Goal: Information Seeking & Learning: Compare options

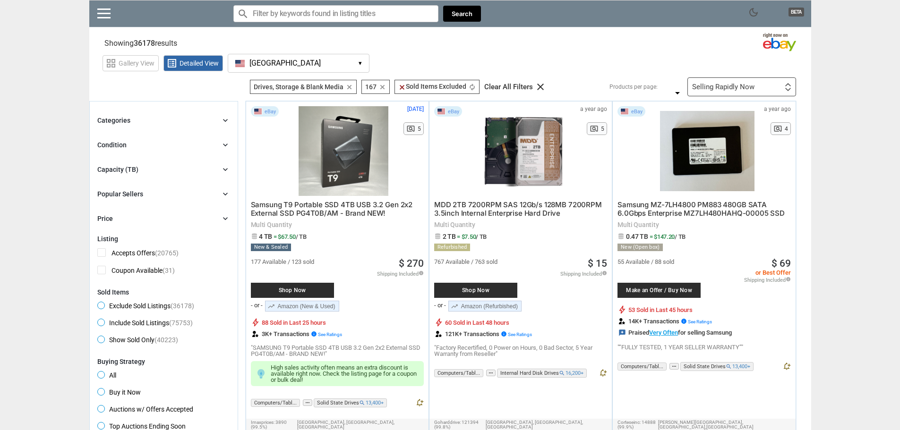
click at [301, 60] on button "[GEOGRAPHIC_DATA] [GEOGRAPHIC_DATA] ▾" at bounding box center [299, 63] width 142 height 19
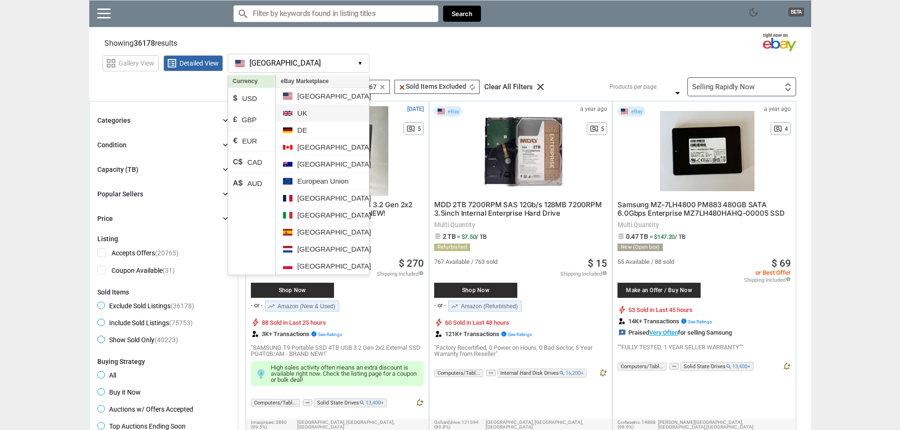
click at [313, 115] on li "UK" at bounding box center [322, 113] width 93 height 17
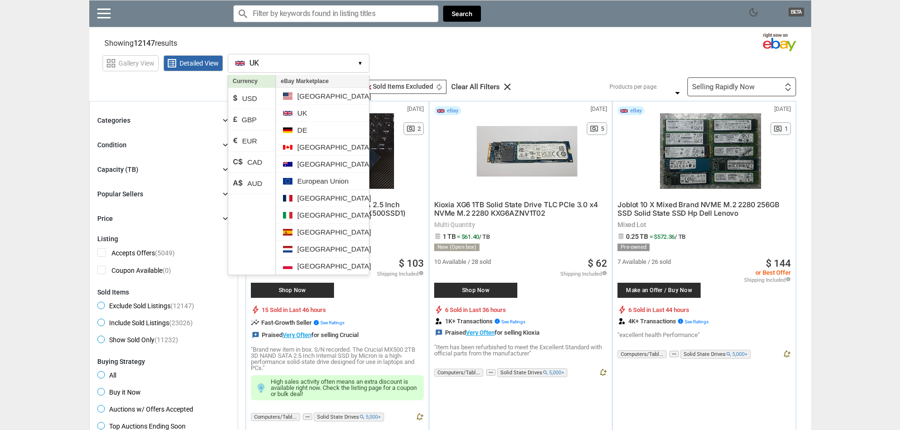
click at [542, 60] on div "grid_view Gallery View list_alt Detailed View [GEOGRAPHIC_DATA] [GEOGRAPHIC_DAT…" at bounding box center [457, 62] width 709 height 22
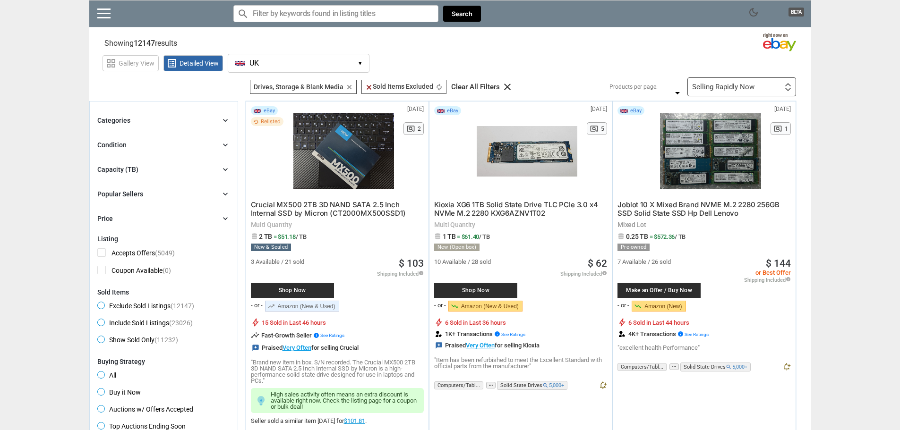
click at [188, 179] on div "Categories chevron_right search close Select All shown | Clear All shown Comput…" at bounding box center [163, 170] width 133 height 110
click at [197, 174] on div "Capacity (TB) chevron_right" at bounding box center [163, 169] width 133 height 11
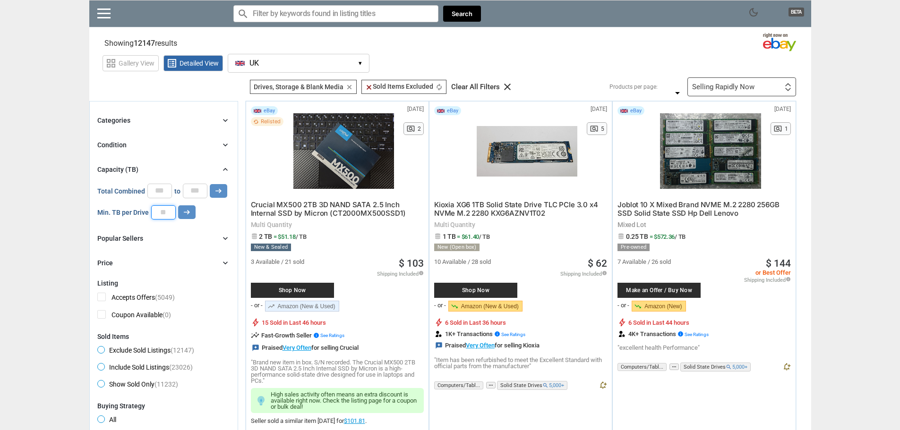
click at [163, 209] on input "number" at bounding box center [163, 212] width 25 height 14
type input "*"
click at [188, 214] on icon "arrow_right_alt" at bounding box center [186, 212] width 9 height 9
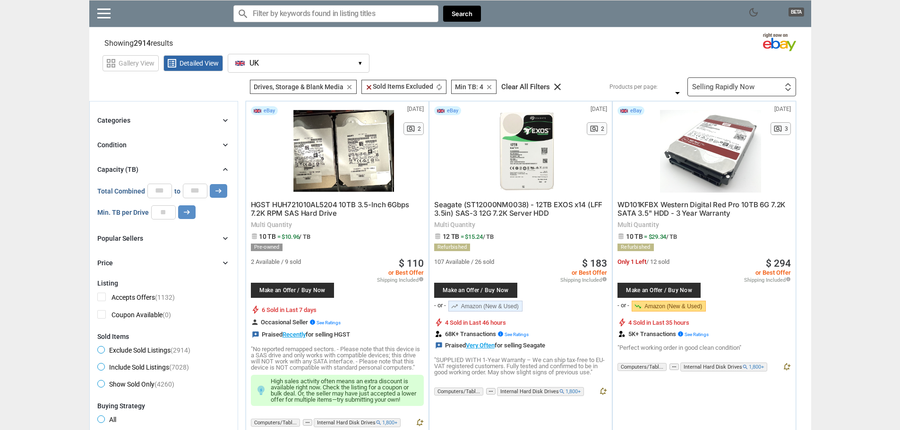
click at [750, 15] on span "dark_mode" at bounding box center [753, 12] width 11 height 11
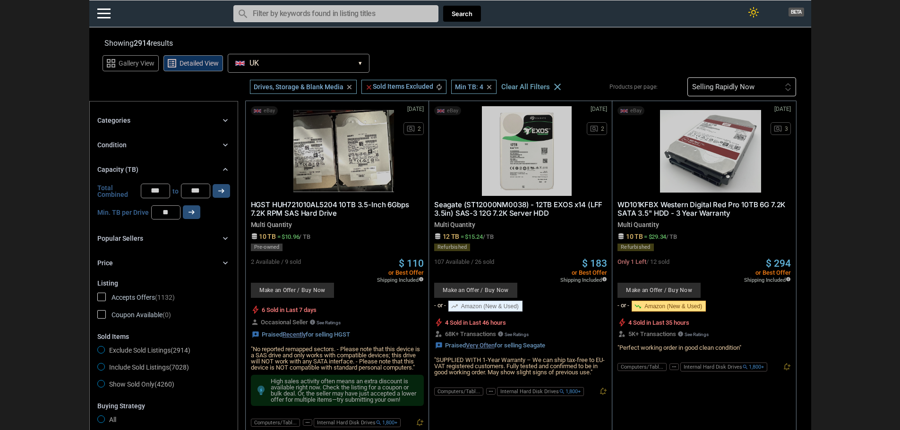
drag, startPoint x: 855, startPoint y: 285, endPoint x: 853, endPoint y: 145, distance: 139.9
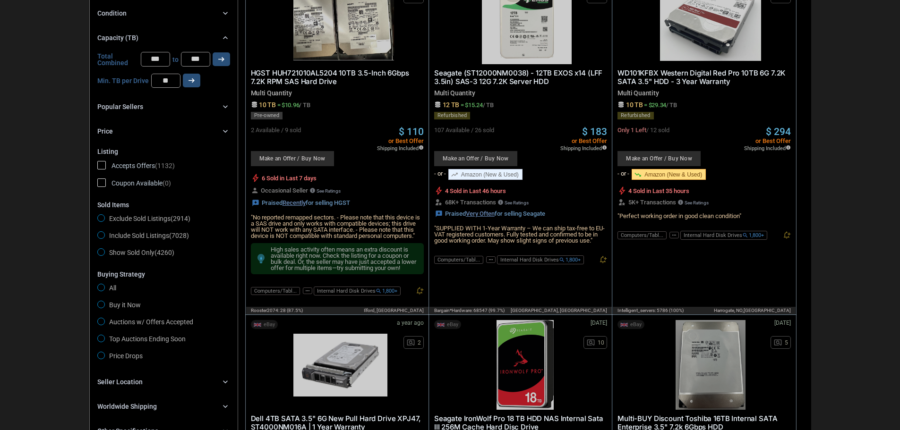
scroll to position [47, 0]
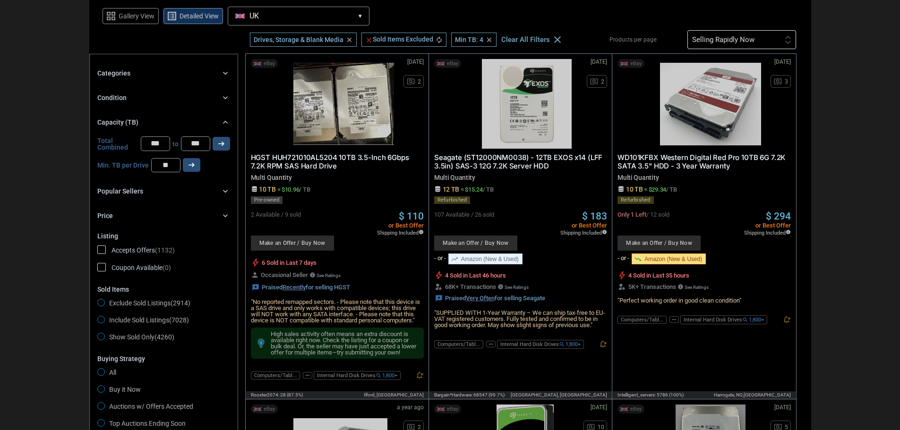
click at [147, 73] on div "Categories chevron_right" at bounding box center [163, 73] width 133 height 11
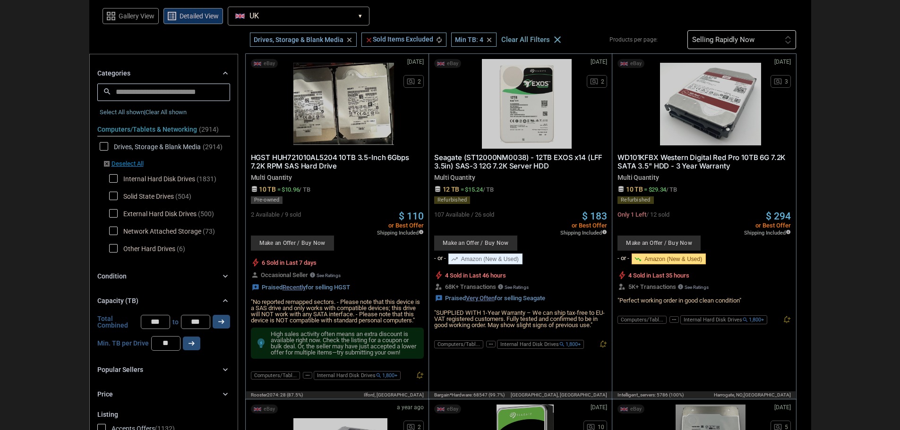
click at [138, 275] on div "Condition chevron_right" at bounding box center [163, 276] width 133 height 11
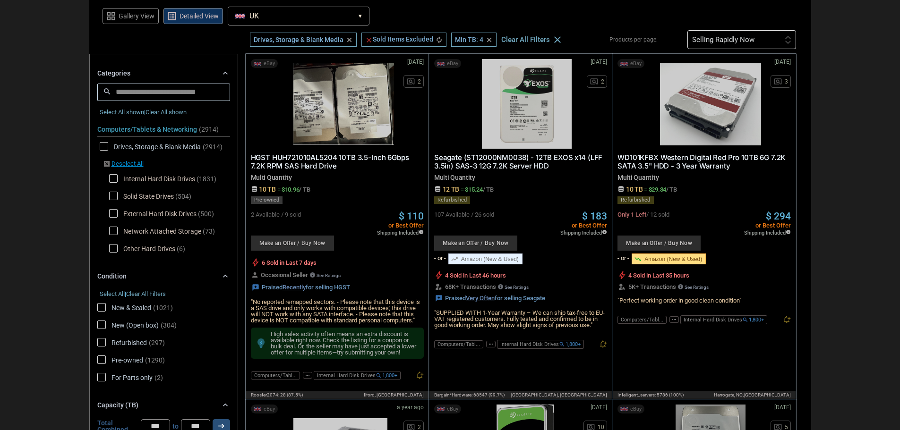
click at [138, 275] on div "Condition chevron_right" at bounding box center [163, 276] width 133 height 11
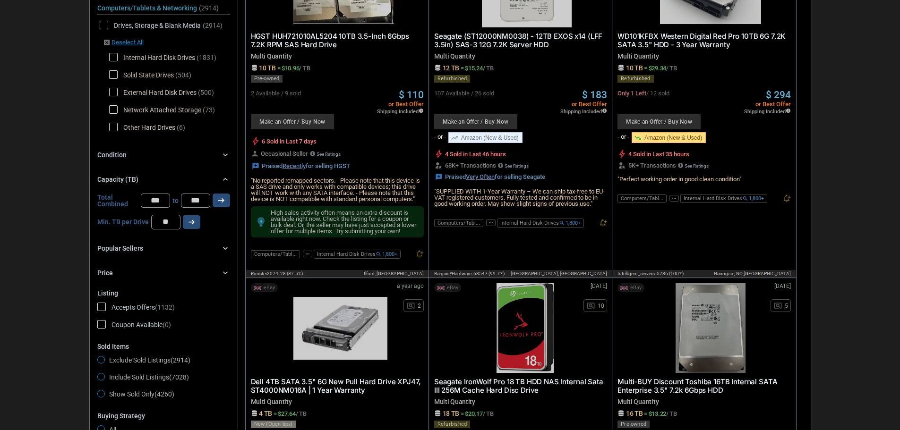
scroll to position [189, 0]
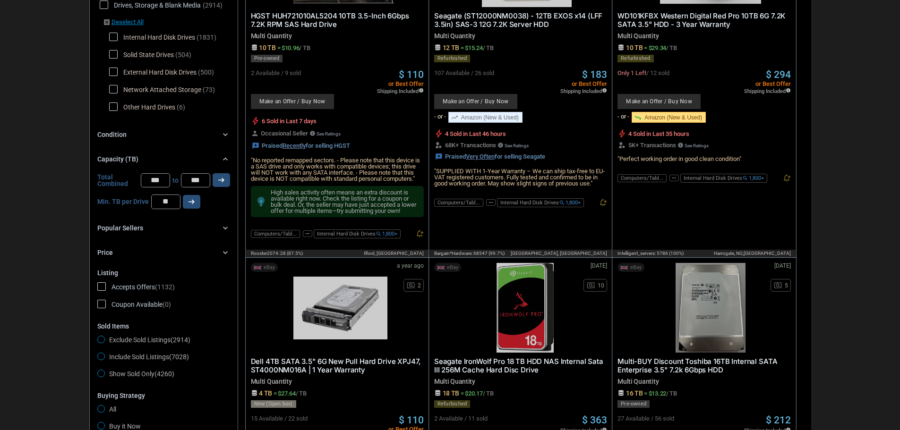
click at [162, 228] on div "Popular Sellers chevron_right" at bounding box center [163, 227] width 133 height 11
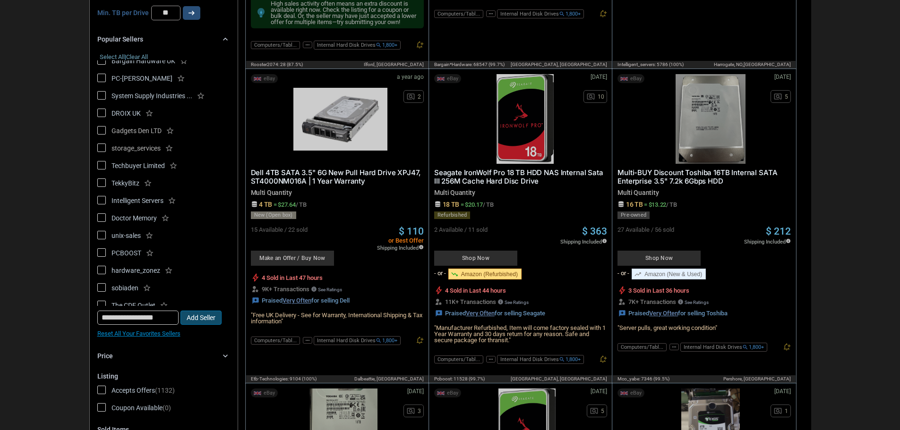
scroll to position [105, 0]
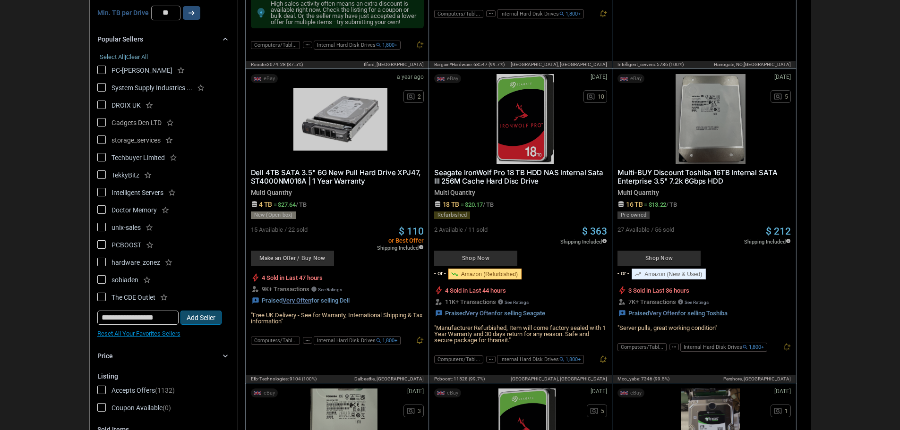
click at [144, 319] on input "text" at bounding box center [137, 318] width 81 height 14
type input "**"
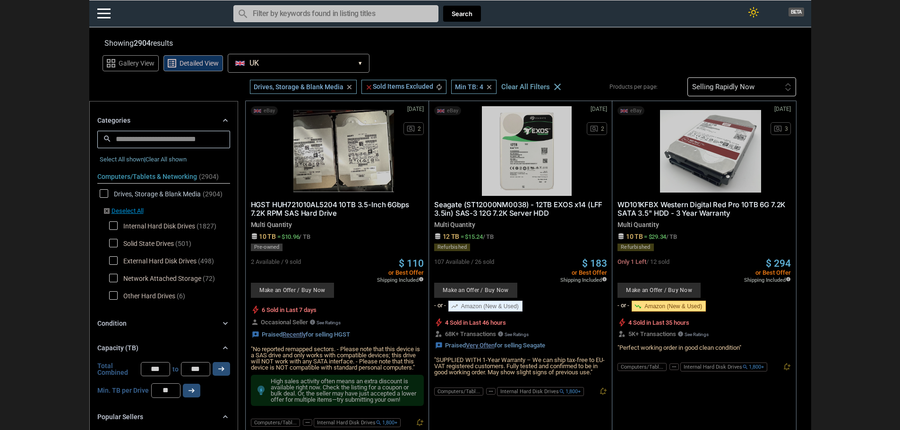
click at [784, 93] on div "Selling Rapidly Now First or Last Chance to Buy Recently Listed Selling Rapidly…" at bounding box center [741, 86] width 109 height 19
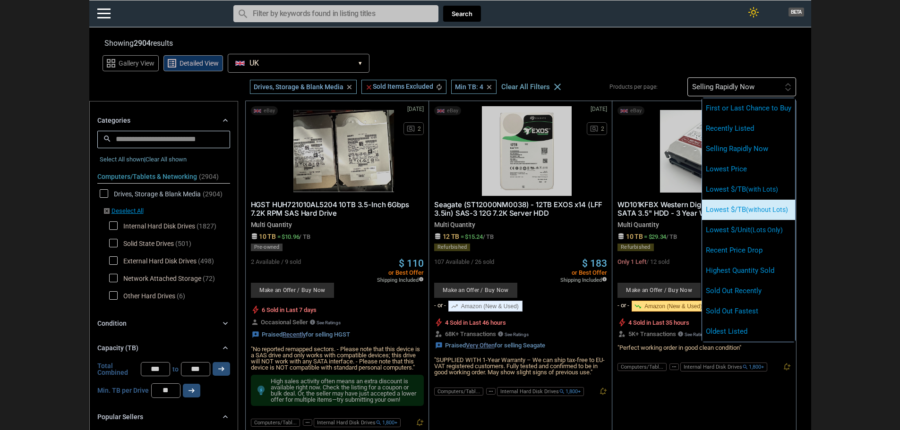
click at [741, 204] on li "Lowest $/TB (without Lots)" at bounding box center [748, 210] width 93 height 20
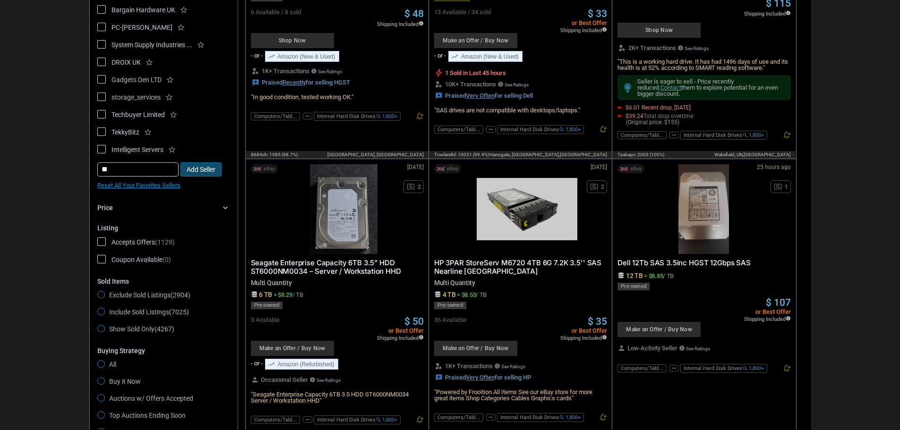
scroll to position [567, 0]
